Goal: Task Accomplishment & Management: Use online tool/utility

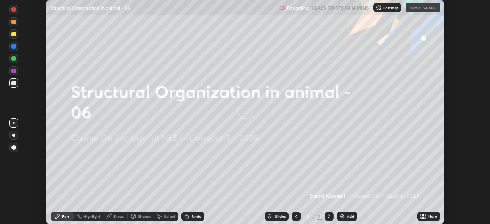
scroll to position [224, 490]
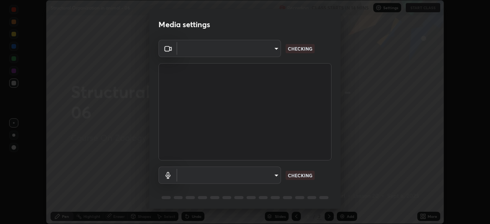
click at [246, 50] on body "Erase all Structural Organization in animal - 06 Recording CLASS STARTS IN 14 M…" at bounding box center [245, 112] width 490 height 224
click at [244, 47] on div at bounding box center [245, 112] width 490 height 224
type input "bfa13ec11e3806c3eb92bf3b7126344263004e7e0ebf3fc0325b0f534c832c89"
type input "0386923fb9024cbaf178a4a2fd8e3b751ee26661207c8dbefa86137fe9378b42"
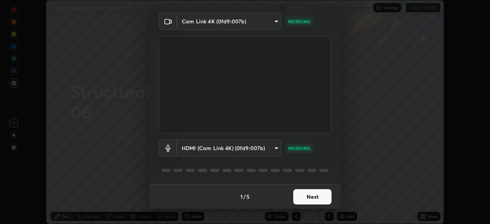
click at [318, 197] on button "Next" at bounding box center [312, 196] width 38 height 15
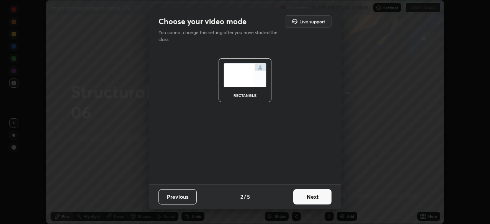
click at [315, 198] on button "Next" at bounding box center [312, 196] width 38 height 15
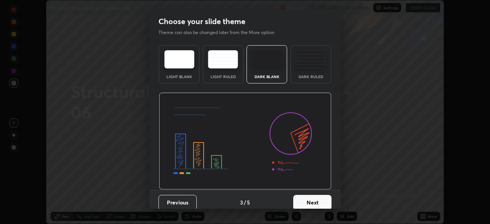
click at [318, 202] on button "Next" at bounding box center [312, 202] width 38 height 15
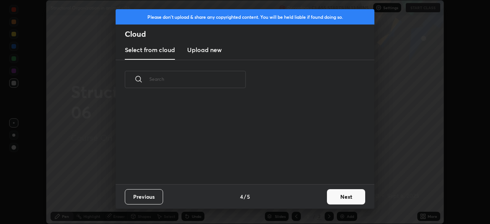
scroll to position [3, 4]
click at [213, 52] on h3 "Upload new" at bounding box center [204, 49] width 34 height 9
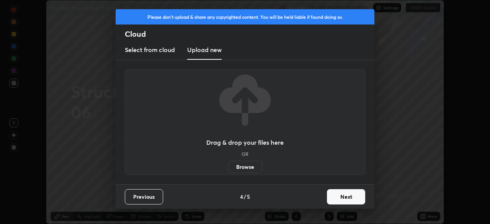
click at [247, 167] on label "Browse" at bounding box center [245, 167] width 34 height 12
click at [228, 167] on input "Browse" at bounding box center [228, 167] width 0 height 12
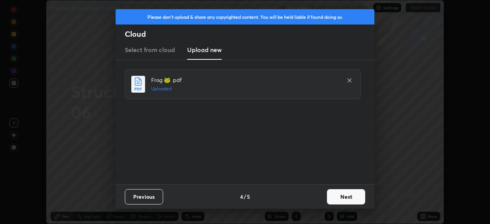
click at [344, 200] on button "Next" at bounding box center [346, 196] width 38 height 15
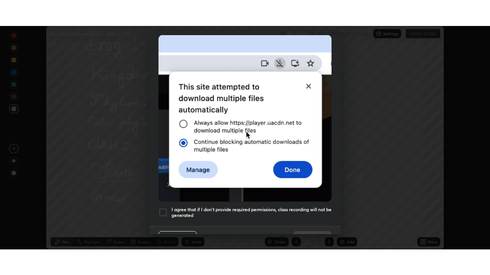
scroll to position [183, 0]
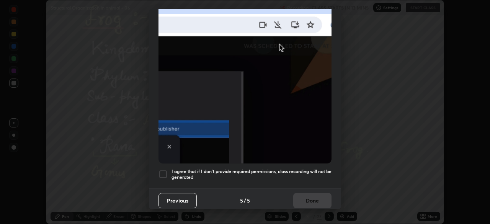
click at [165, 174] on div at bounding box center [162, 173] width 9 height 9
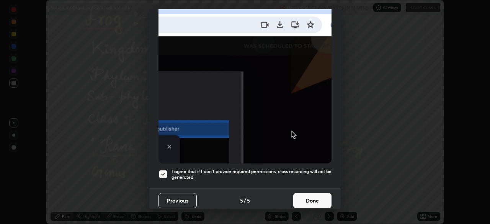
click at [316, 194] on button "Done" at bounding box center [312, 200] width 38 height 15
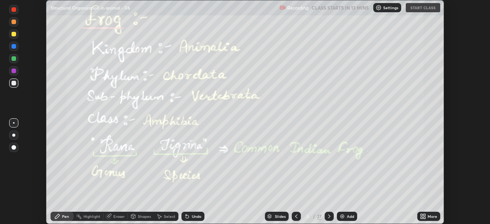
click at [422, 215] on icon at bounding box center [421, 215] width 2 height 2
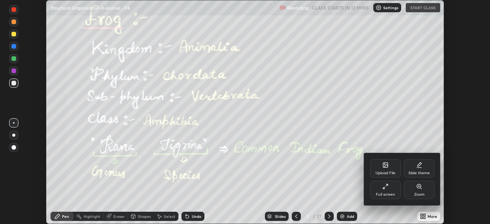
click at [380, 191] on div "Full screen" at bounding box center [385, 190] width 31 height 18
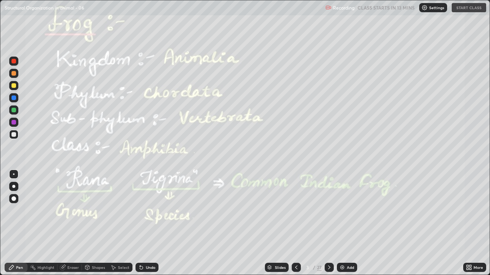
scroll to position [275, 490]
click at [296, 223] on icon at bounding box center [296, 268] width 6 height 6
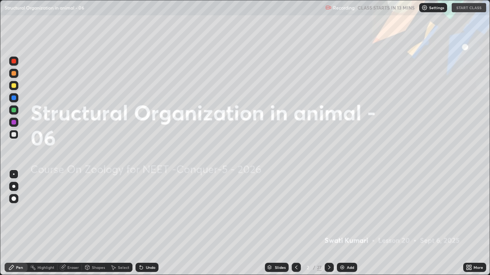
click at [425, 8] on img at bounding box center [424, 8] width 6 height 6
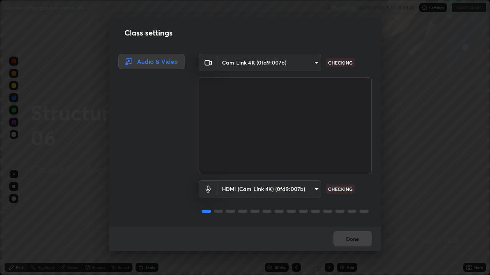
scroll to position [1, 0]
click at [353, 223] on button "Done" at bounding box center [352, 238] width 38 height 15
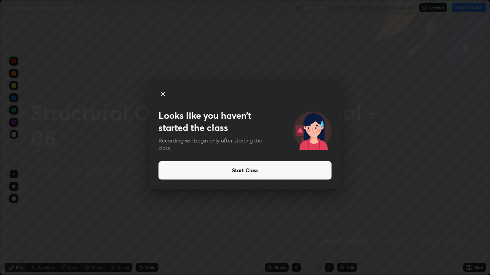
click at [261, 175] on button "Start Class" at bounding box center [244, 170] width 173 height 18
click at [256, 173] on button "Start Class" at bounding box center [244, 170] width 173 height 18
click at [251, 170] on button "Start Class" at bounding box center [244, 170] width 173 height 18
click at [249, 169] on button "Start Class" at bounding box center [244, 170] width 173 height 18
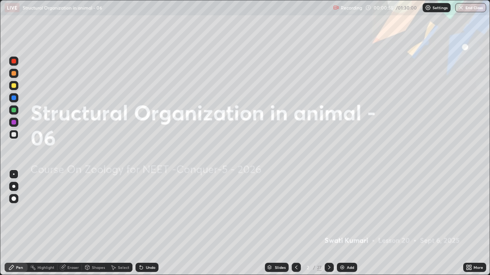
click at [328, 223] on icon at bounding box center [329, 268] width 2 height 4
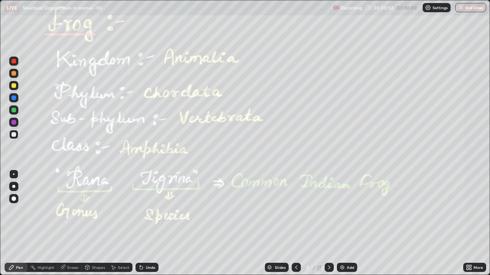
click at [13, 98] on div at bounding box center [13, 98] width 5 height 5
click at [41, 223] on div "Highlight" at bounding box center [45, 268] width 17 height 4
click at [328, 223] on icon at bounding box center [329, 268] width 6 height 6
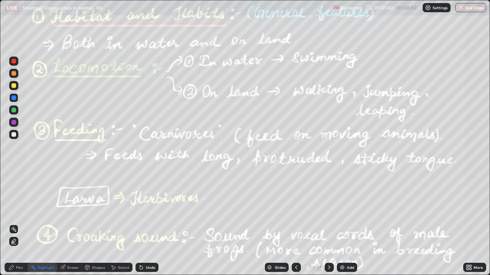
click at [12, 99] on div at bounding box center [13, 98] width 5 height 5
click at [329, 223] on icon at bounding box center [329, 268] width 6 height 6
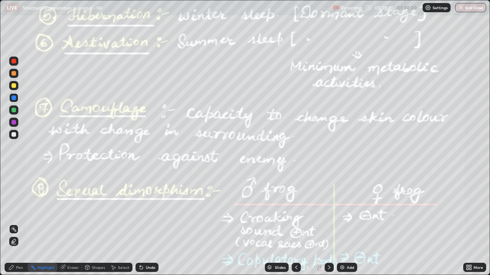
click at [12, 109] on div at bounding box center [13, 110] width 5 height 5
click at [328, 223] on icon at bounding box center [329, 268] width 6 height 6
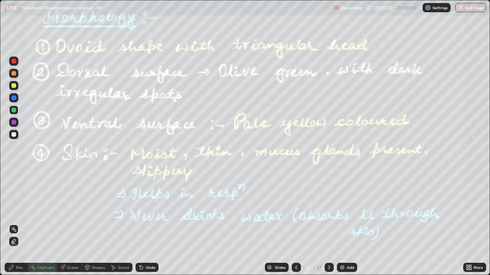
click at [327, 223] on icon at bounding box center [329, 268] width 6 height 6
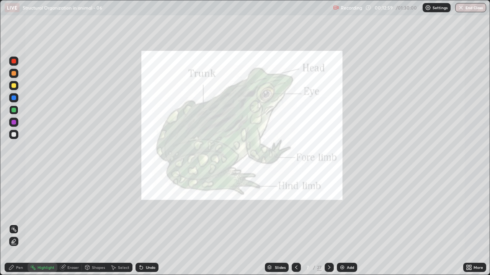
click at [12, 97] on div at bounding box center [13, 98] width 5 height 5
click at [295, 223] on icon at bounding box center [296, 268] width 6 height 6
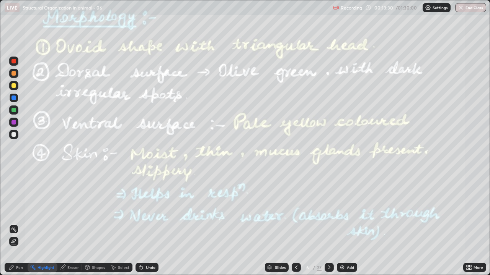
click at [328, 223] on icon at bounding box center [329, 268] width 6 height 6
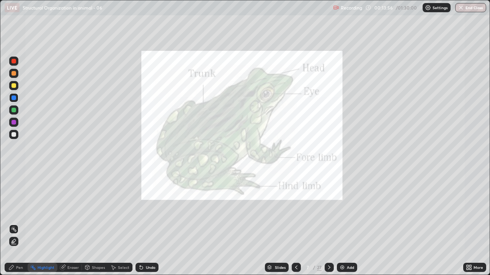
click at [296, 223] on div at bounding box center [295, 267] width 9 height 9
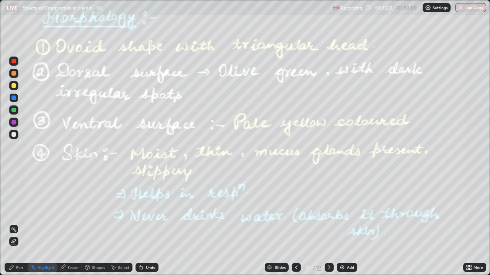
click at [328, 223] on icon at bounding box center [329, 268] width 6 height 6
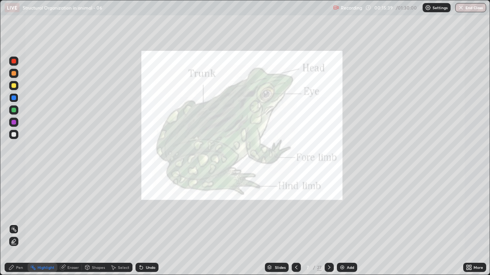
click at [15, 223] on icon at bounding box center [11, 268] width 6 height 6
click at [12, 110] on div at bounding box center [13, 110] width 5 height 5
click at [13, 123] on div at bounding box center [13, 122] width 5 height 5
click at [14, 87] on div at bounding box center [13, 85] width 5 height 5
click at [10, 98] on div at bounding box center [13, 97] width 9 height 9
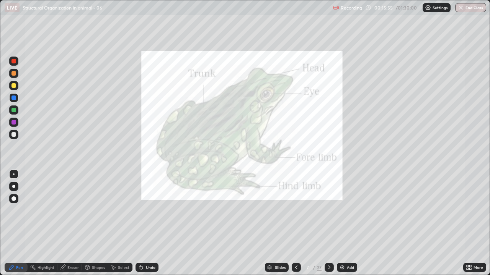
click at [44, 223] on div "Highlight" at bounding box center [45, 268] width 17 height 4
click at [328, 223] on icon at bounding box center [329, 268] width 2 height 4
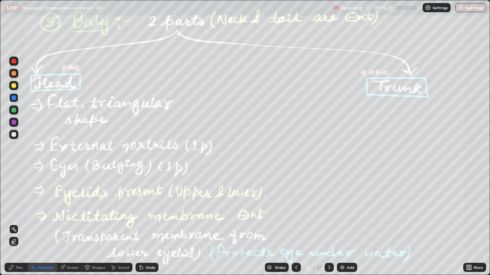
click at [14, 110] on div at bounding box center [13, 110] width 5 height 5
click at [13, 98] on div at bounding box center [13, 98] width 5 height 5
click at [329, 223] on icon at bounding box center [329, 268] width 6 height 6
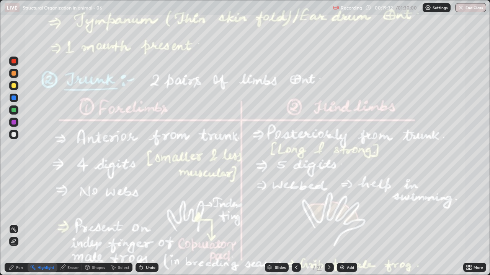
click at [13, 87] on div at bounding box center [13, 85] width 5 height 5
click at [13, 101] on div at bounding box center [13, 97] width 9 height 9
click at [14, 87] on div at bounding box center [13, 85] width 5 height 5
click at [12, 110] on div at bounding box center [13, 110] width 5 height 5
click at [13, 122] on div at bounding box center [13, 122] width 5 height 5
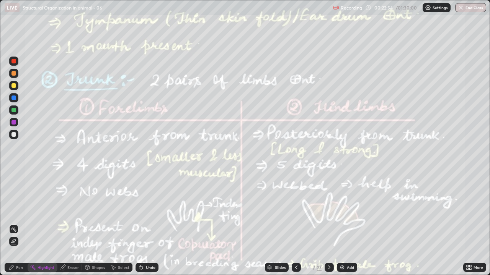
click at [325, 223] on div at bounding box center [328, 267] width 9 height 9
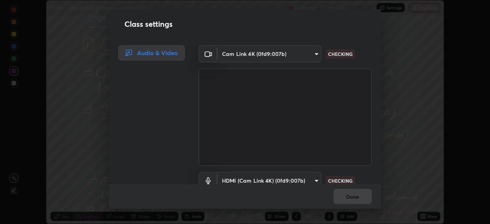
scroll to position [35, 0]
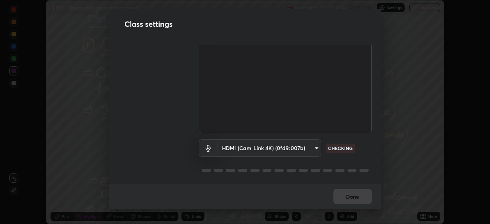
click at [299, 148] on body "Erase all LIVE Structural Organization in animal - 06 Recording 00:47:44 / 01:3…" at bounding box center [245, 112] width 490 height 224
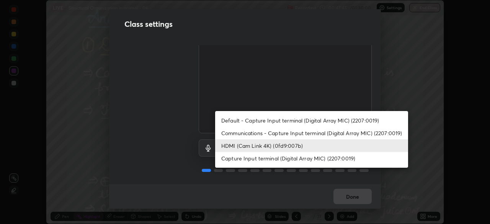
click at [269, 149] on li "HDMI (Cam Link 4K) (0fd9:007b)" at bounding box center [311, 145] width 193 height 13
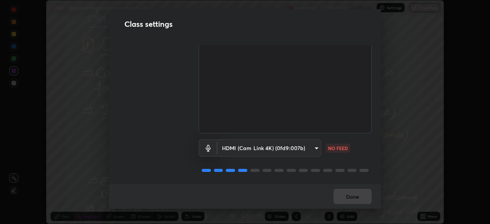
click at [303, 146] on body "Erase all LIVE Structural Organization in animal - 06 Recording 00:47:48 / 01:3…" at bounding box center [245, 112] width 490 height 224
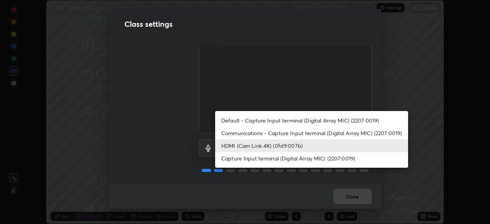
click at [307, 145] on li "HDMI (Cam Link 4K) (0fd9:007b)" at bounding box center [311, 145] width 193 height 13
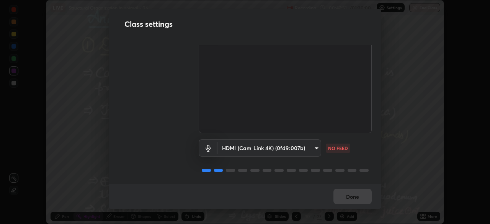
click at [308, 147] on body "Erase all LIVE Structural Organization in animal - 06 Recording 00:47:51 / 01:3…" at bounding box center [245, 112] width 490 height 224
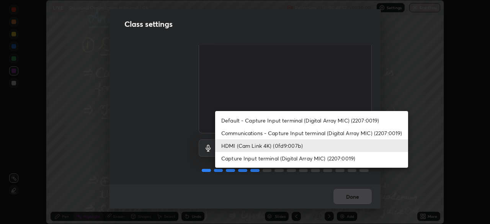
click at [308, 122] on li "Default - Capture Input terminal (Digital Array MIC) (2207:0019)" at bounding box center [311, 120] width 193 height 13
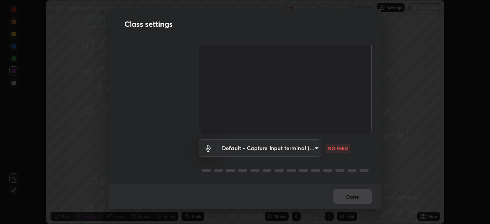
click at [302, 146] on body "Erase all LIVE Structural Organization in animal - 06 Recording 00:47:52 / 01:3…" at bounding box center [245, 112] width 490 height 224
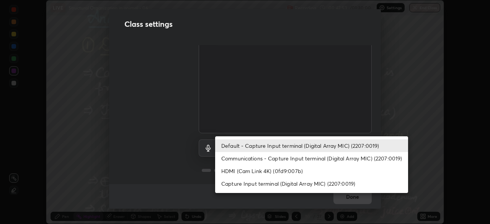
click at [300, 171] on li "HDMI (Cam Link 4K) (0fd9:007b)" at bounding box center [311, 170] width 193 height 13
type input "0386923fb9024cbaf178a4a2fd8e3b751ee26661207c8dbefa86137fe9378b42"
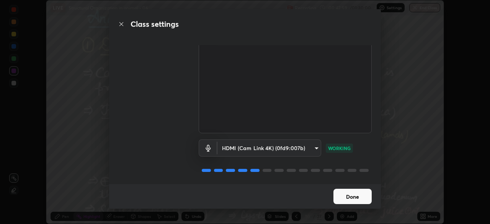
click at [348, 196] on button "Done" at bounding box center [352, 196] width 38 height 15
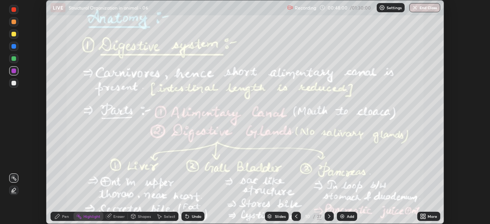
click at [427, 218] on div "More" at bounding box center [428, 216] width 23 height 9
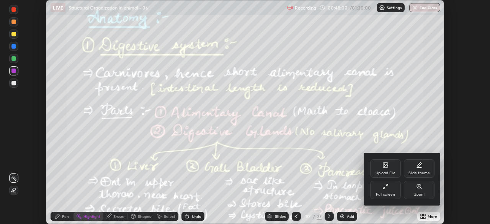
click at [390, 195] on div "Full screen" at bounding box center [385, 194] width 19 height 4
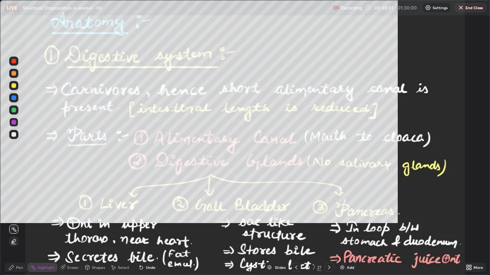
scroll to position [275, 490]
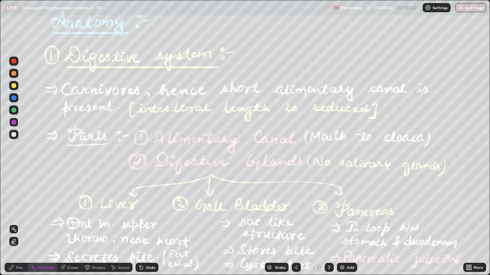
click at [329, 223] on icon at bounding box center [329, 268] width 6 height 6
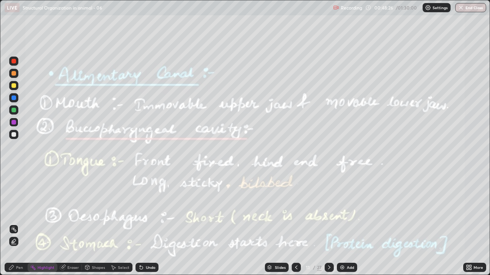
click at [328, 223] on icon at bounding box center [329, 268] width 2 height 4
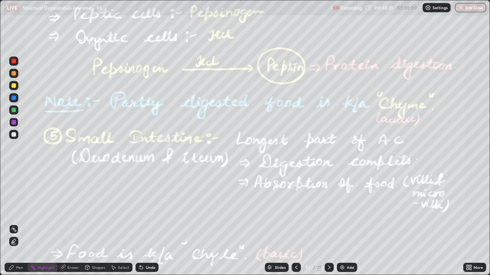
click at [328, 223] on icon at bounding box center [329, 268] width 6 height 6
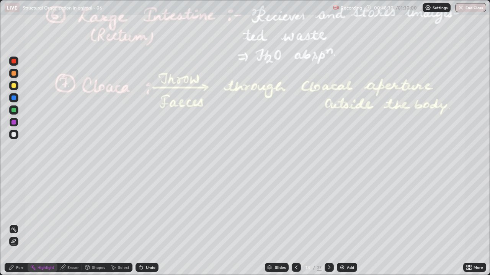
click at [324, 223] on div at bounding box center [328, 267] width 9 height 9
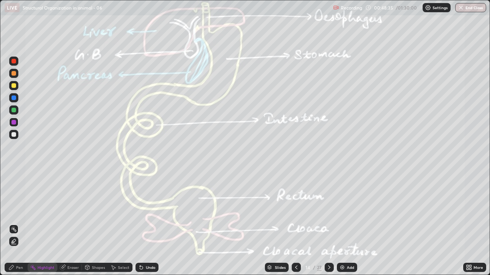
click at [47, 223] on div "Highlight" at bounding box center [45, 268] width 17 height 4
click at [14, 111] on div at bounding box center [13, 110] width 5 height 5
click at [12, 98] on div at bounding box center [13, 98] width 5 height 5
click at [324, 223] on div at bounding box center [328, 267] width 9 height 9
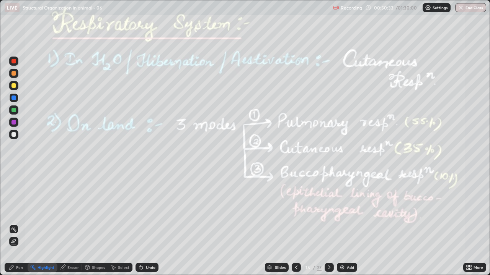
click at [328, 223] on icon at bounding box center [329, 268] width 6 height 6
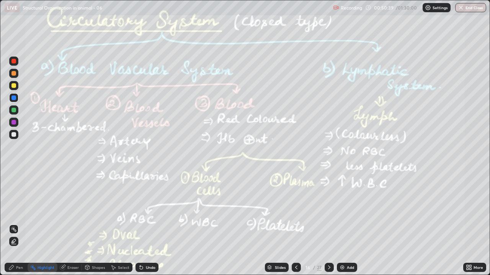
click at [295, 223] on icon at bounding box center [296, 268] width 6 height 6
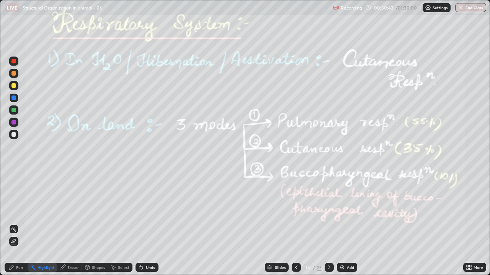
click at [328, 223] on icon at bounding box center [329, 268] width 2 height 4
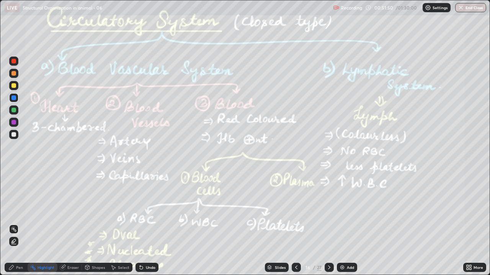
click at [328, 223] on icon at bounding box center [329, 268] width 2 height 4
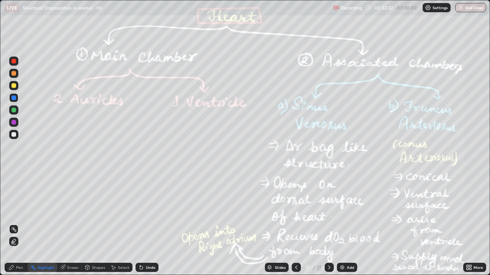
click at [328, 223] on icon at bounding box center [329, 268] width 2 height 4
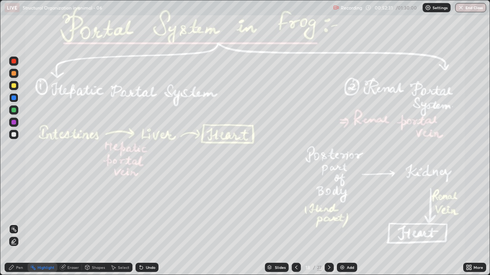
click at [13, 110] on div at bounding box center [13, 110] width 5 height 5
click at [327, 223] on icon at bounding box center [329, 268] width 6 height 6
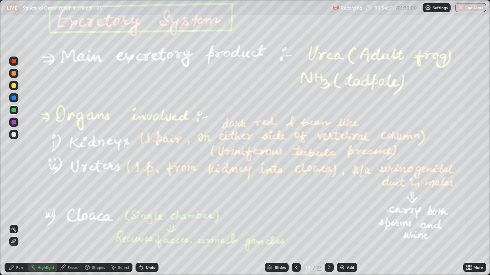
click at [13, 88] on div at bounding box center [13, 85] width 9 height 9
click at [11, 99] on div at bounding box center [13, 98] width 5 height 5
click at [15, 223] on div "Pen" at bounding box center [16, 267] width 23 height 9
click at [14, 136] on div at bounding box center [13, 134] width 5 height 5
click at [14, 186] on div at bounding box center [13, 186] width 3 height 3
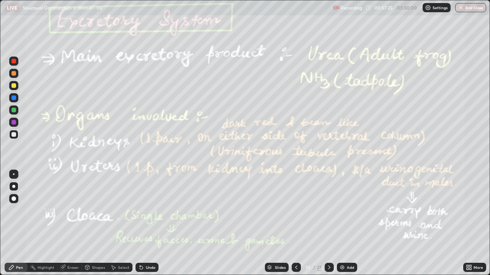
click at [13, 125] on div at bounding box center [13, 122] width 9 height 9
click at [42, 223] on div "Highlight" at bounding box center [45, 268] width 17 height 4
click at [328, 223] on icon at bounding box center [329, 268] width 6 height 6
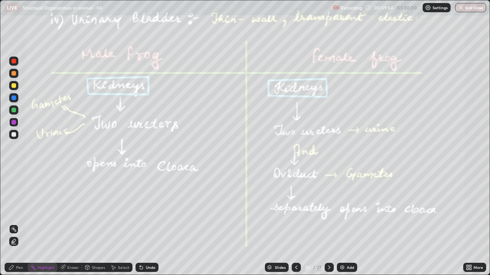
click at [327, 223] on icon at bounding box center [329, 268] width 6 height 6
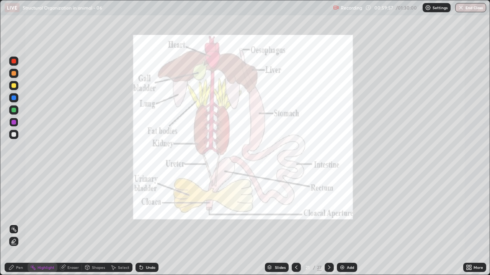
click at [13, 109] on div at bounding box center [13, 110] width 5 height 5
click at [295, 223] on icon at bounding box center [296, 268] width 6 height 6
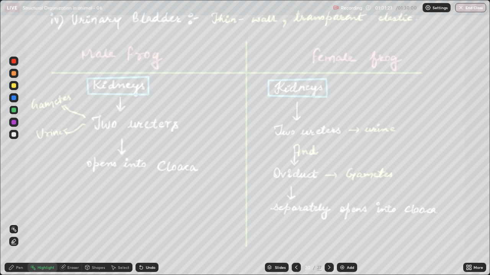
click at [328, 223] on icon at bounding box center [329, 268] width 6 height 6
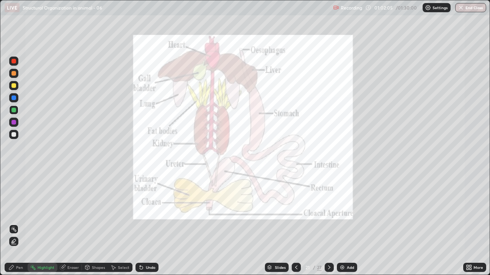
click at [328, 223] on icon at bounding box center [329, 268] width 6 height 6
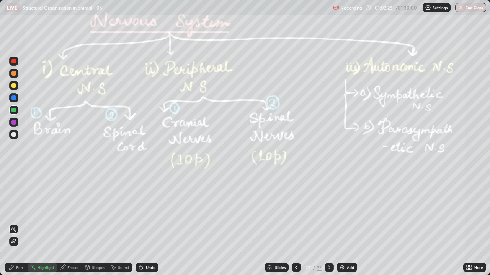
click at [13, 98] on div at bounding box center [13, 98] width 5 height 5
click at [18, 135] on div at bounding box center [13, 134] width 9 height 9
click at [14, 122] on div at bounding box center [13, 122] width 5 height 5
click at [16, 223] on div "Pen" at bounding box center [19, 268] width 7 height 4
click at [17, 223] on div "Pen" at bounding box center [16, 267] width 23 height 9
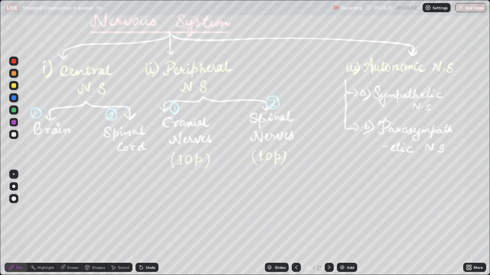
click at [328, 223] on icon at bounding box center [329, 268] width 6 height 6
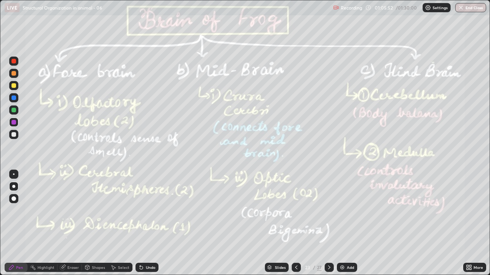
click at [14, 111] on div at bounding box center [13, 110] width 5 height 5
click at [42, 223] on div "Highlight" at bounding box center [45, 268] width 17 height 4
click at [14, 123] on div at bounding box center [13, 122] width 5 height 5
click at [328, 223] on icon at bounding box center [329, 268] width 6 height 6
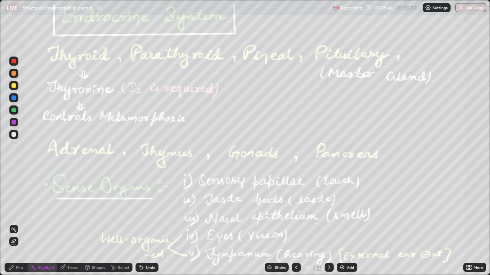
click at [15, 97] on div at bounding box center [13, 98] width 5 height 5
click at [329, 223] on icon at bounding box center [329, 268] width 6 height 6
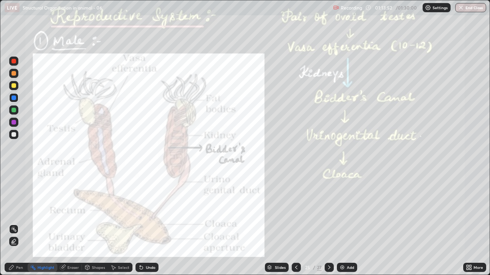
click at [13, 109] on div at bounding box center [13, 110] width 5 height 5
click at [12, 119] on div at bounding box center [13, 122] width 9 height 9
click at [13, 110] on div at bounding box center [13, 110] width 5 height 5
click at [16, 223] on div "Pen" at bounding box center [16, 267] width 23 height 9
click at [14, 122] on div at bounding box center [13, 122] width 5 height 5
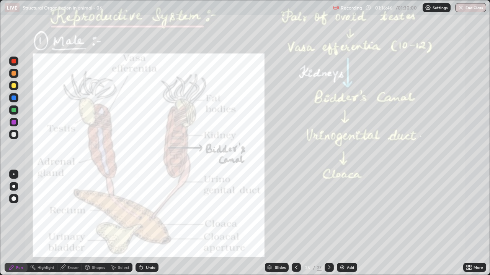
click at [328, 223] on icon at bounding box center [329, 268] width 2 height 4
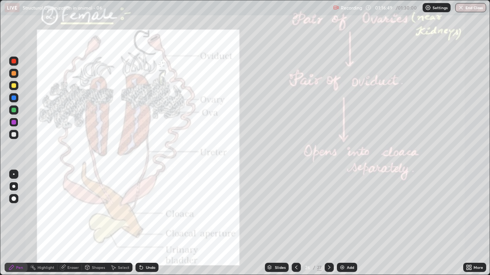
click at [13, 107] on div at bounding box center [13, 110] width 9 height 9
click at [12, 122] on div at bounding box center [13, 122] width 5 height 5
click at [41, 223] on div "Highlight" at bounding box center [45, 268] width 17 height 4
click at [328, 223] on icon at bounding box center [329, 268] width 6 height 6
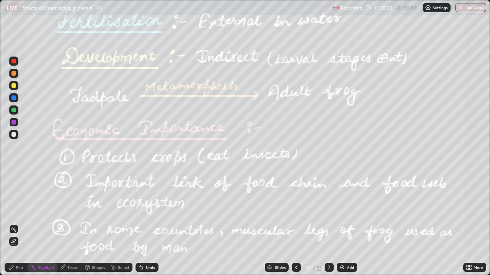
click at [13, 111] on div at bounding box center [13, 110] width 5 height 5
click at [468, 10] on button "End Class" at bounding box center [470, 7] width 31 height 9
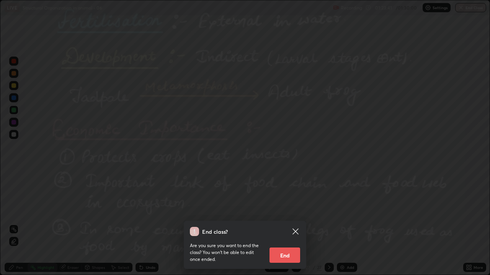
click at [282, 223] on button "End" at bounding box center [284, 255] width 31 height 15
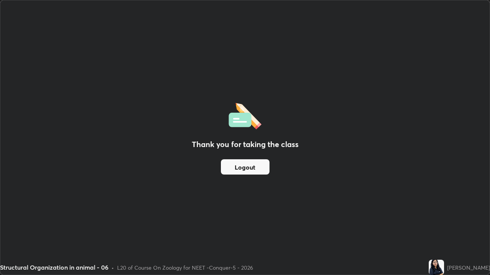
click at [248, 169] on button "Logout" at bounding box center [245, 167] width 49 height 15
